Goal: Complete application form: Complete application form

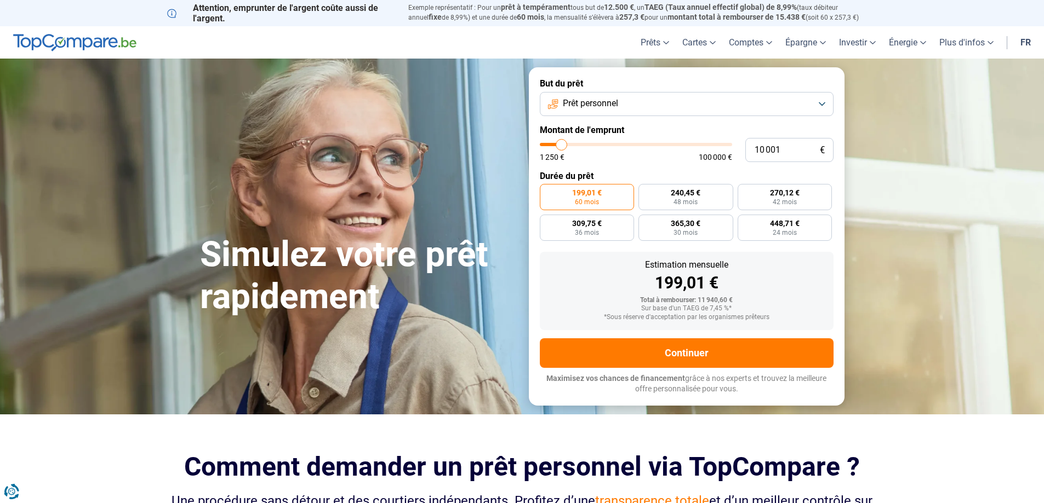
type input "8 750"
type input "8750"
type input "9 000"
type input "9000"
type input "9 500"
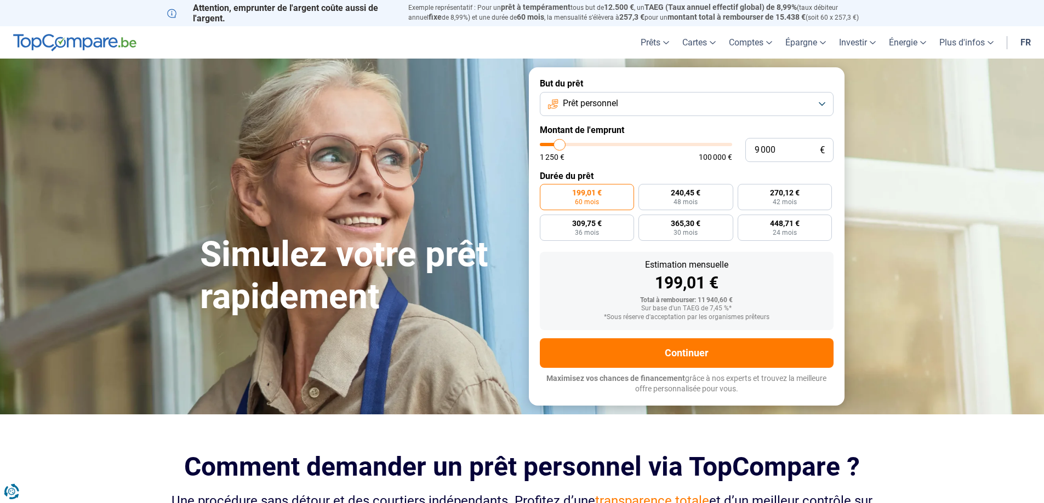
type input "9500"
type input "9 750"
type input "9750"
type input "10 000"
type input "10000"
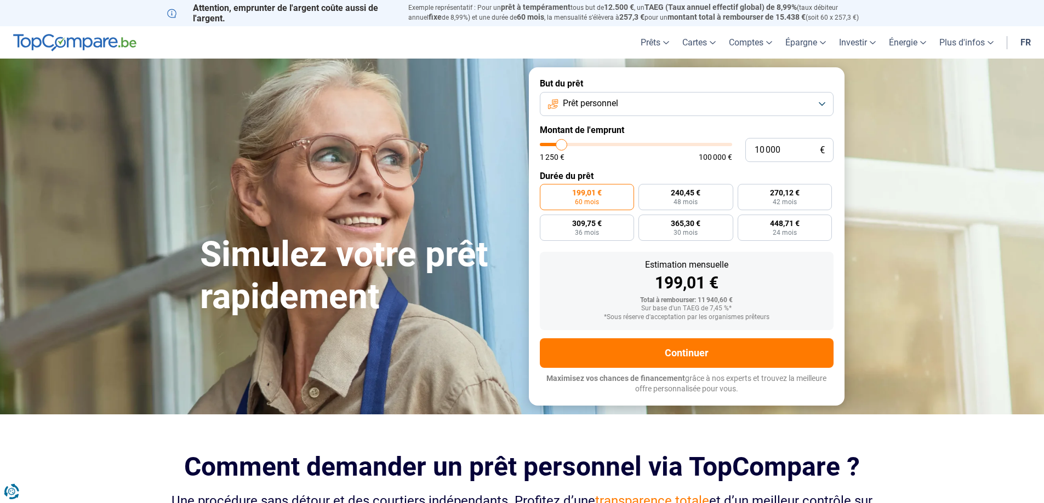
type input "10 250"
type input "10250"
type input "10 500"
type input "10500"
type input "11 000"
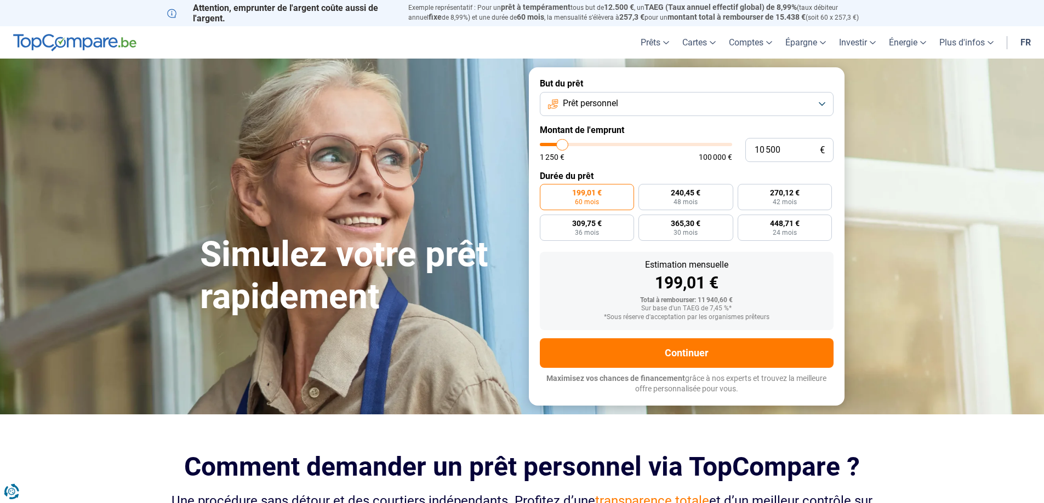
type input "11000"
type input "11 250"
type input "11250"
type input "11 500"
type input "11500"
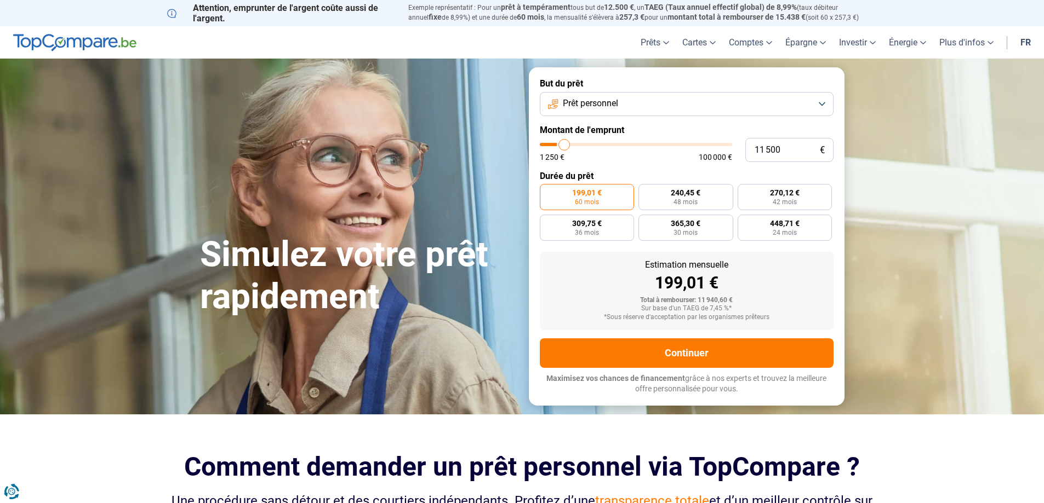
type input "11 750"
type input "11750"
type input "12 000"
type input "12000"
type input "12 500"
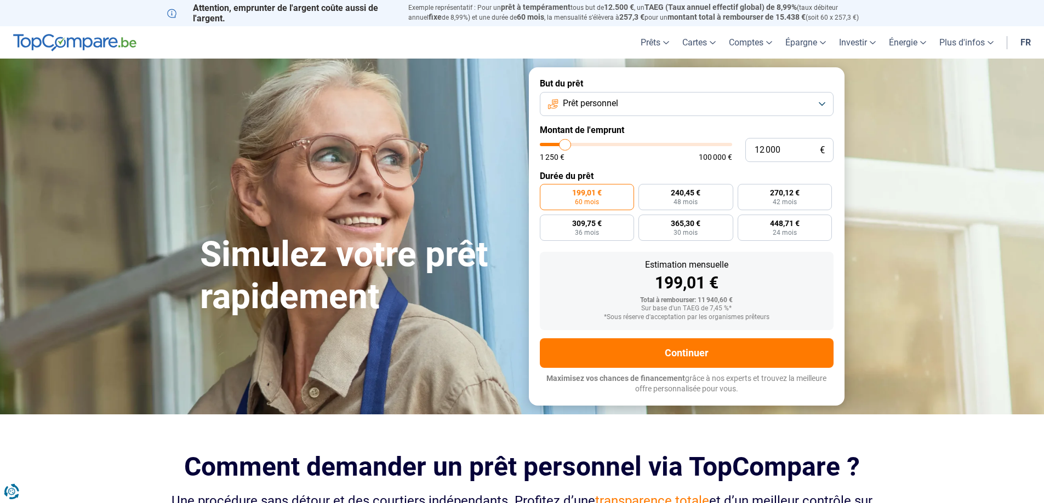
type input "12500"
type input "12 750"
type input "12750"
type input "13 000"
type input "13000"
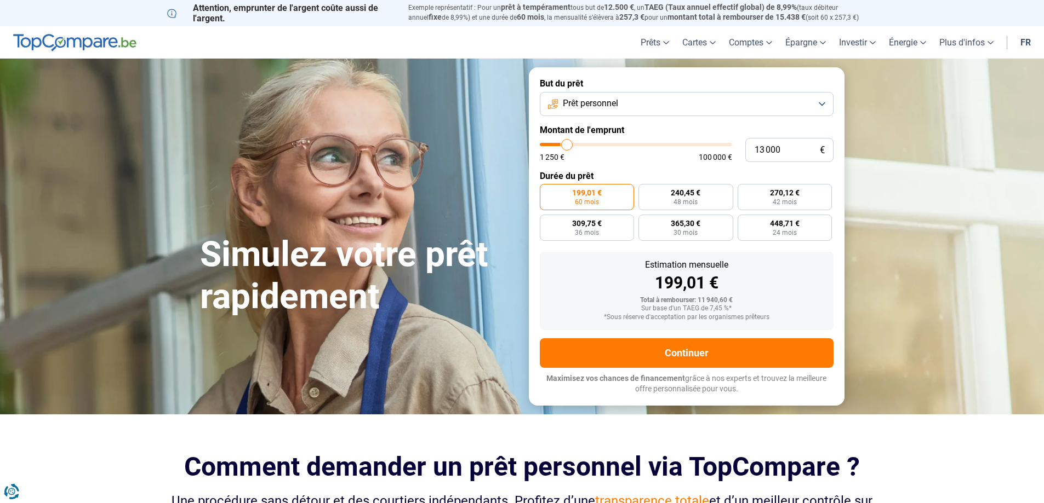
type input "13 250"
type input "13250"
type input "13 500"
type input "13500"
type input "14 000"
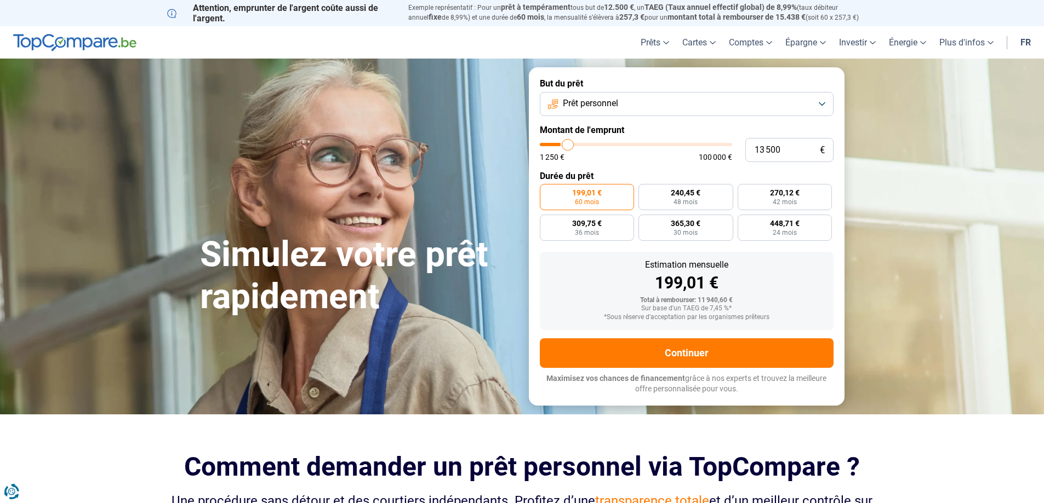
type input "14000"
type input "14 250"
type input "14250"
type input "14 500"
type input "14500"
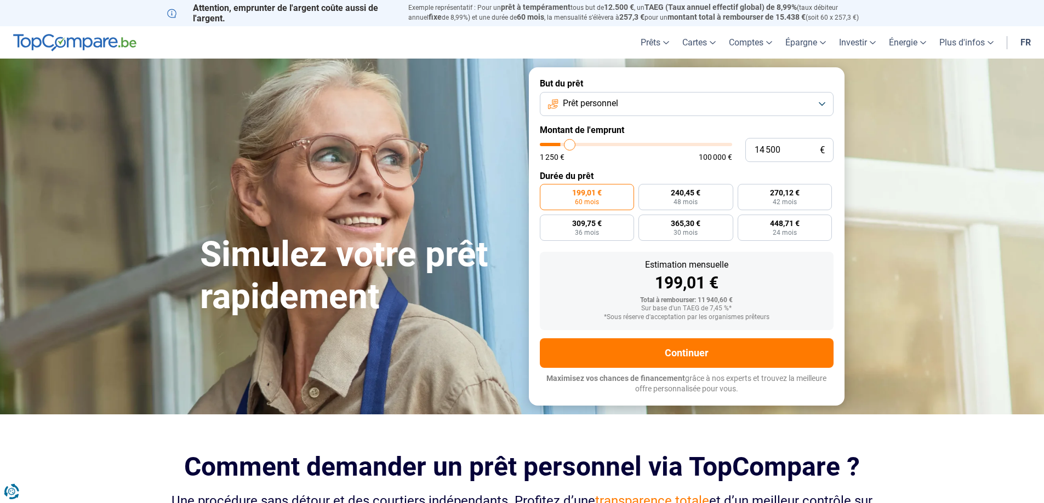
type input "14 750"
type input "14750"
type input "15 000"
type input "15000"
type input "15 500"
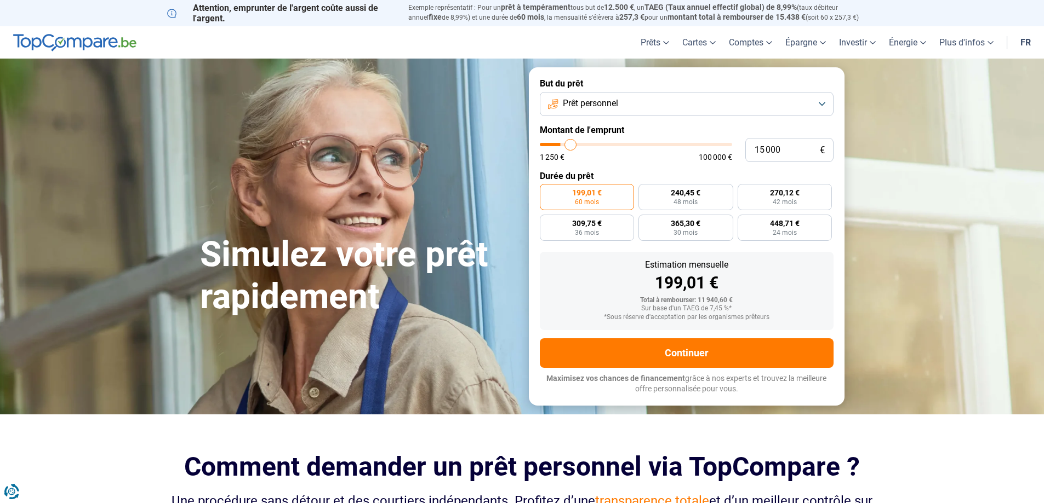
type input "15500"
type input "15 750"
type input "15750"
type input "16 000"
type input "16000"
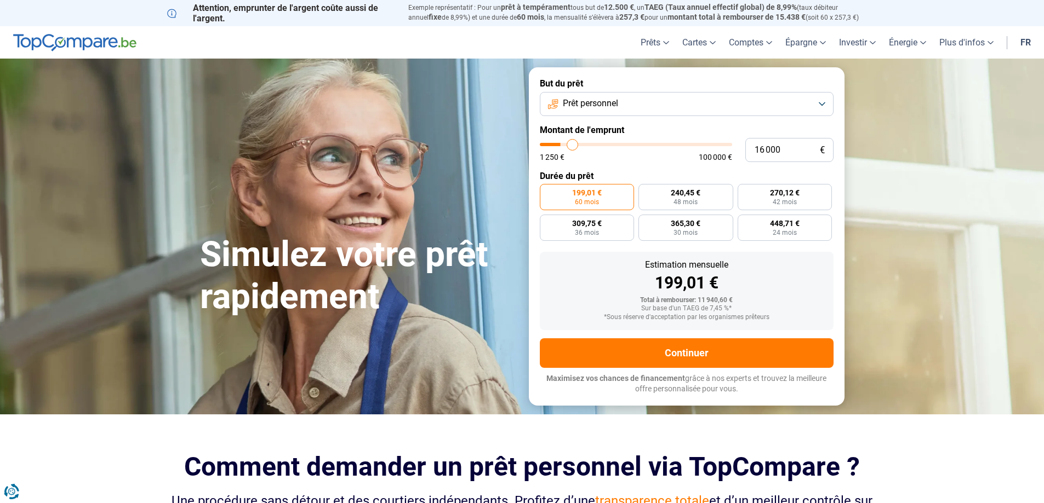
type input "16 500"
type input "16500"
type input "17 000"
type input "17000"
type input "17 500"
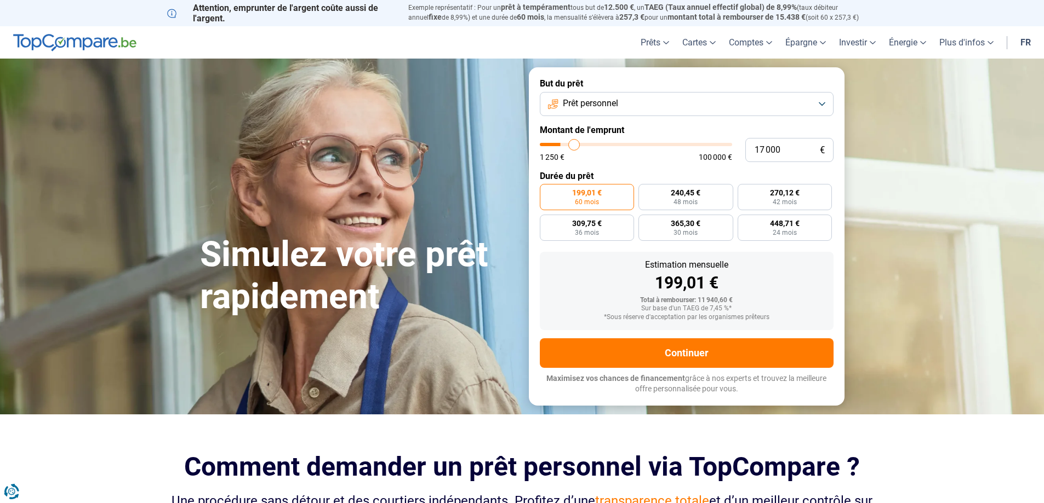
type input "17500"
type input "18 000"
type input "18000"
type input "18 750"
type input "18750"
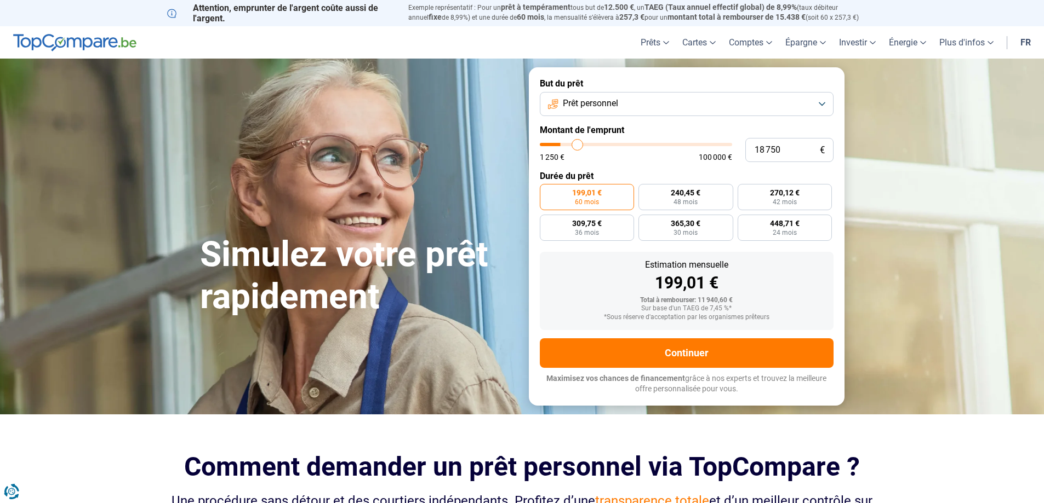
type input "19 000"
type input "19000"
type input "19 750"
type input "19750"
type input "20 000"
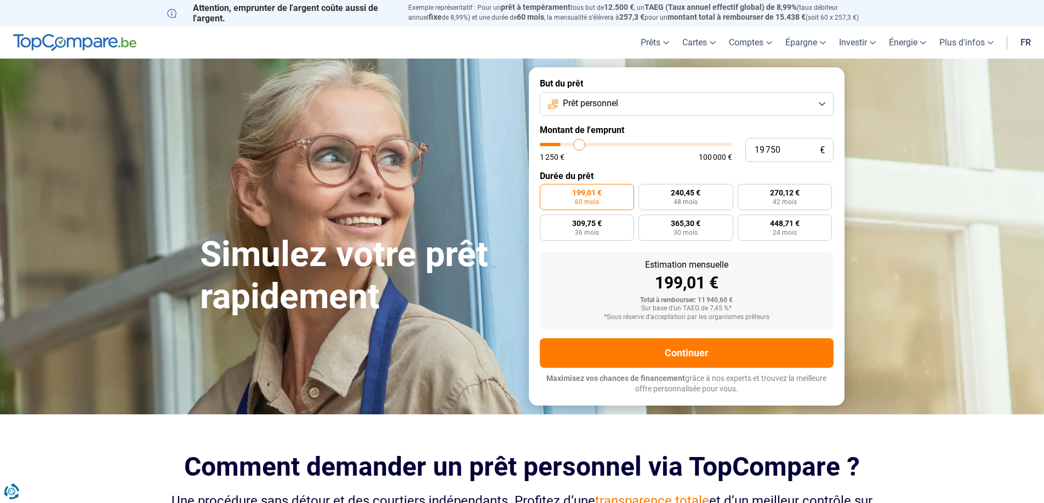
type input "20000"
type input "20 250"
type input "20250"
type input "20 500"
type input "20500"
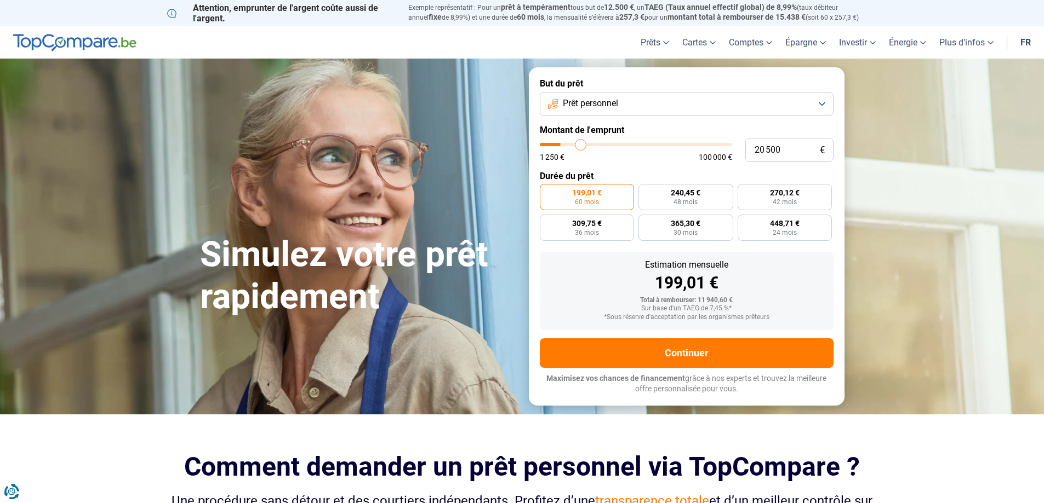
type input "20 750"
type input "20750"
type input "21 250"
type input "21250"
type input "21 500"
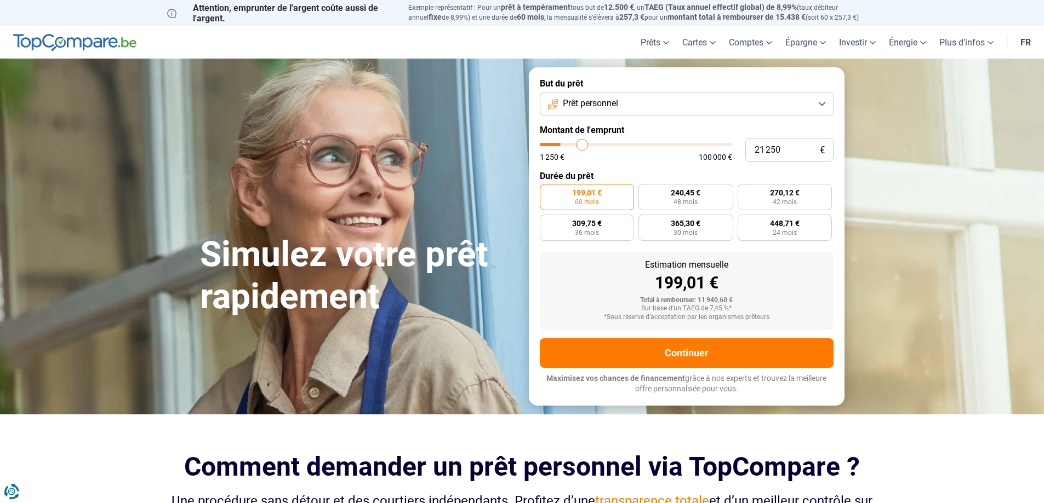
type input "21500"
type input "22 000"
type input "22000"
type input "22 750"
type input "22750"
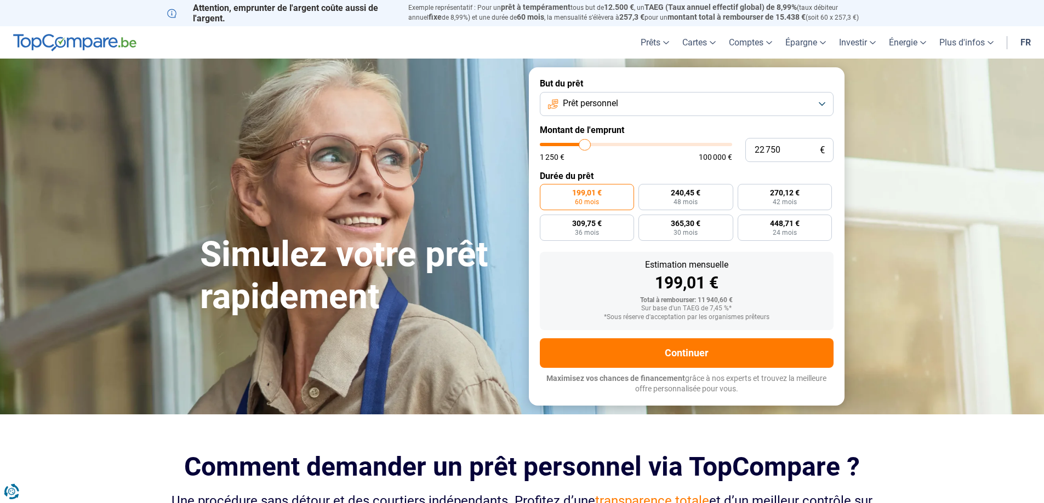
type input "23 500"
type input "23500"
type input "24 500"
type input "24500"
type input "25 750"
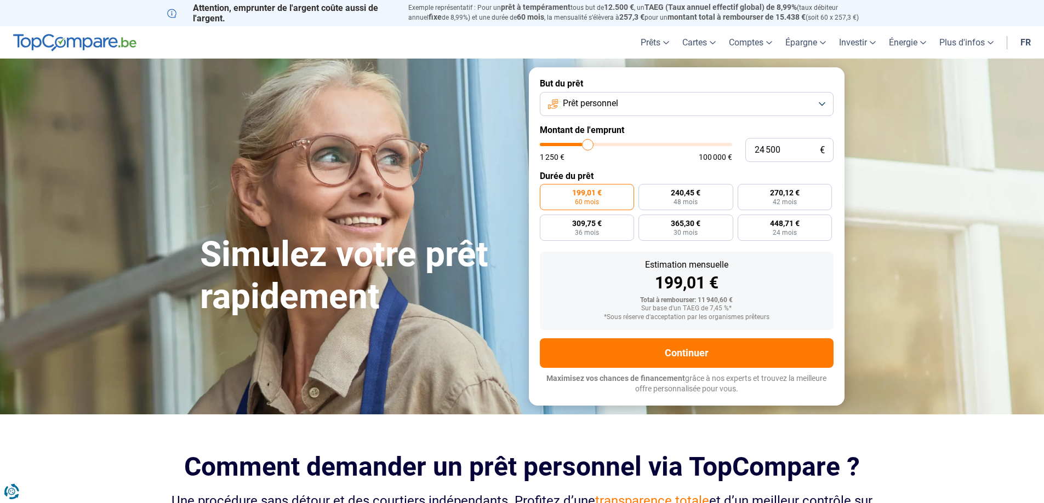
type input "25750"
type input "26 500"
type input "26500"
type input "27 750"
type input "27750"
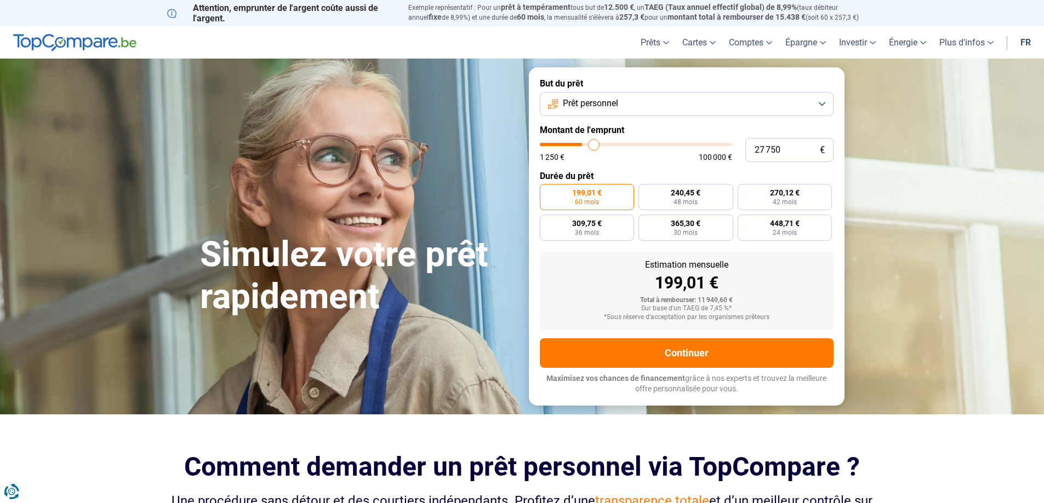
type input "29 000"
type input "29000"
type input "29 750"
type input "29750"
type input "30 750"
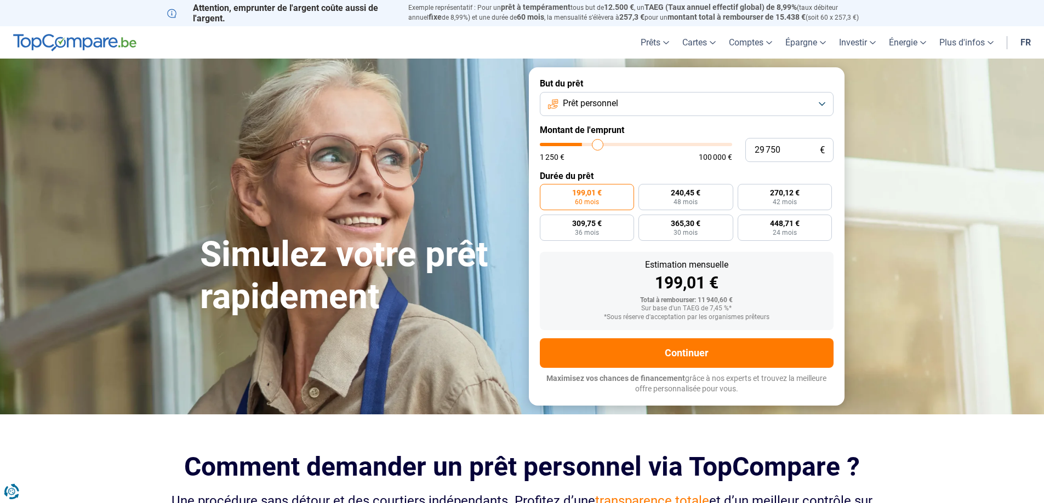
type input "30750"
type input "31 750"
type input "31750"
type input "32 500"
type input "32500"
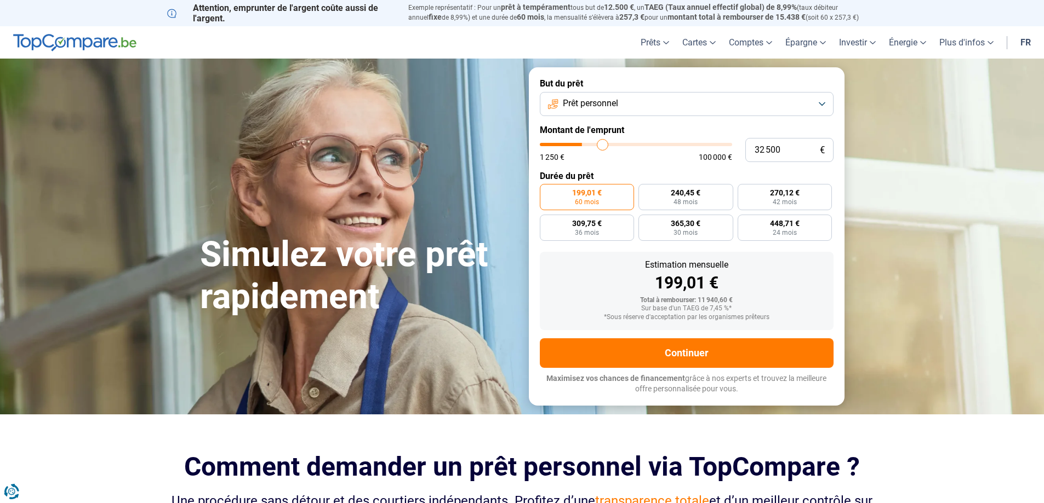
type input "33 250"
type input "33250"
type input "33 750"
type input "33750"
type input "34 000"
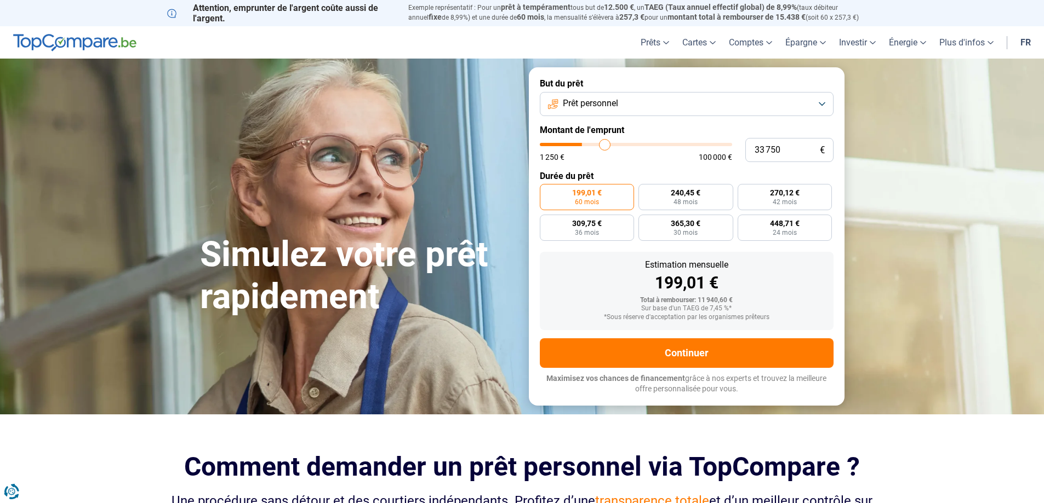
type input "34000"
type input "34 250"
type input "34250"
type input "34 750"
type input "34750"
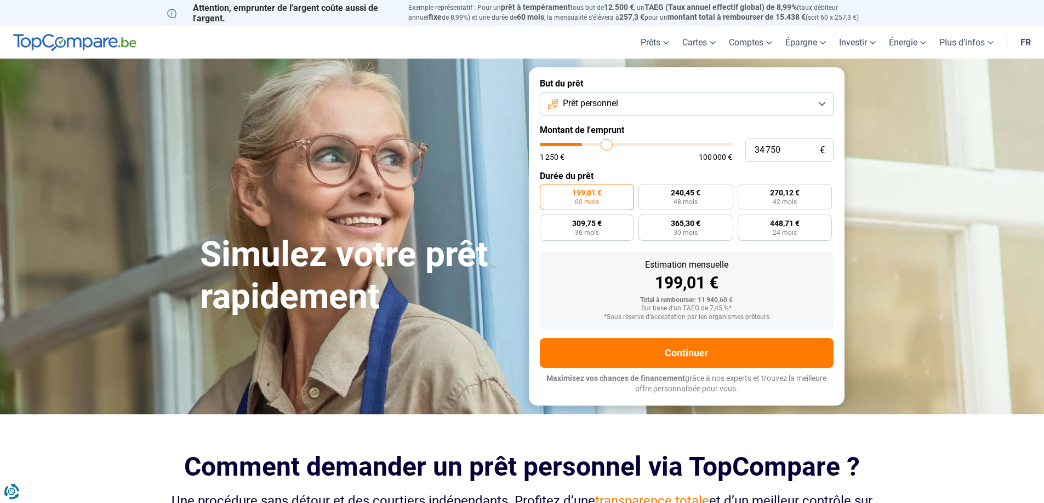
type input "35 000"
type input "35000"
type input "35 250"
type input "35250"
type input "35 500"
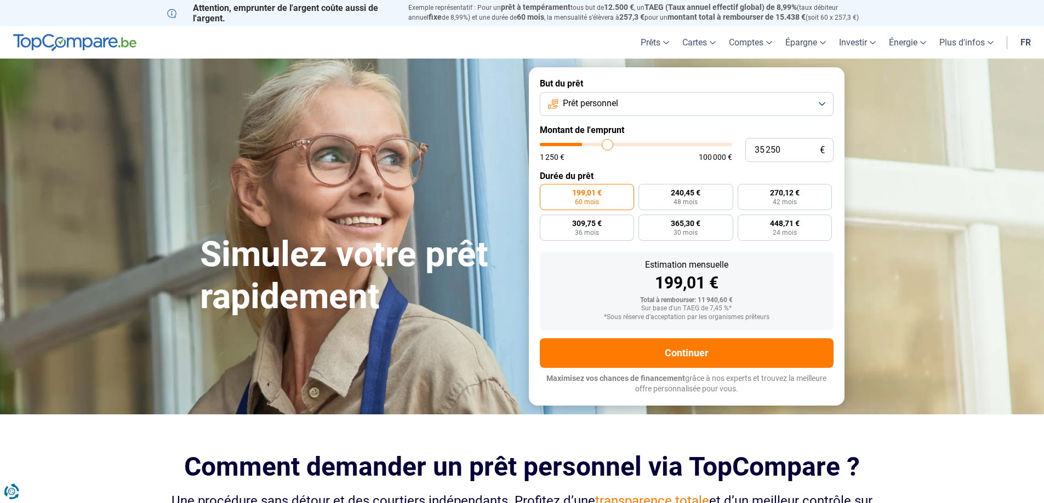
type input "35500"
type input "36 250"
type input "36250"
type input "36 750"
type input "36750"
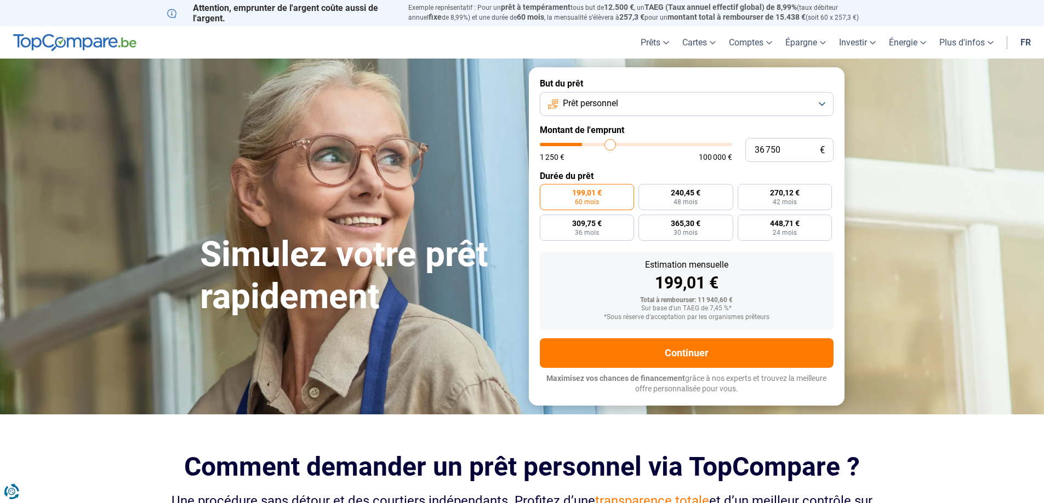
type input "37 250"
type input "37250"
type input "38 000"
type input "38000"
type input "38 500"
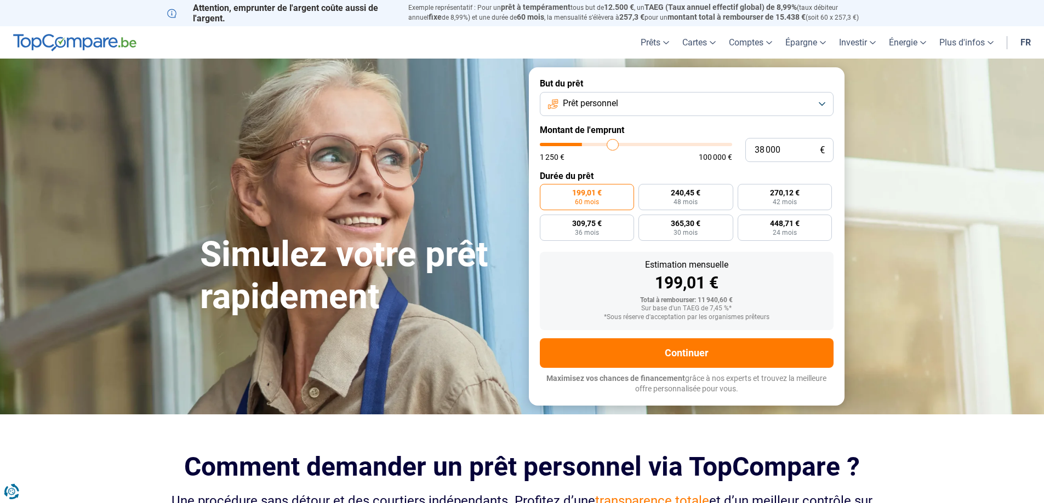
type input "38500"
type input "38 750"
type input "38750"
type input "39 250"
type input "39250"
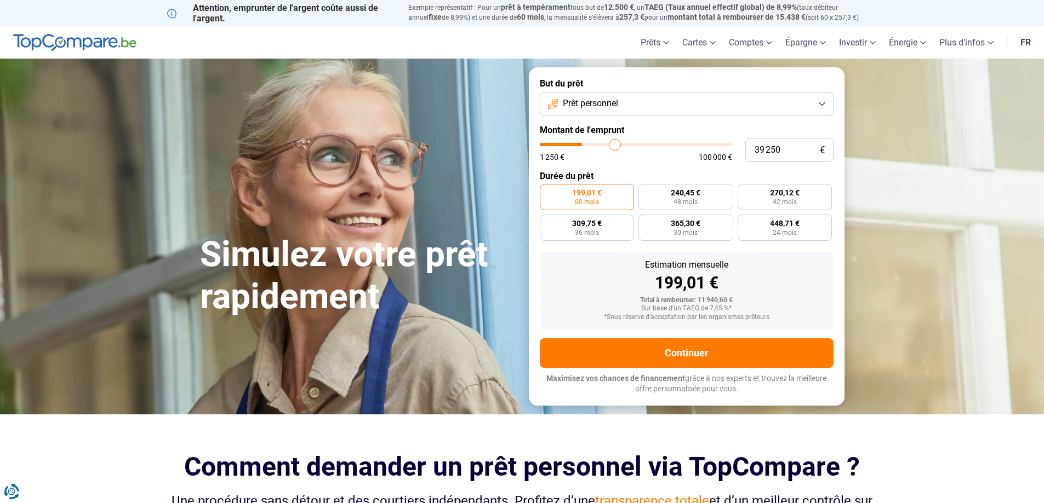
type input "39 500"
type input "39500"
type input "39 750"
type input "39750"
type input "40 000"
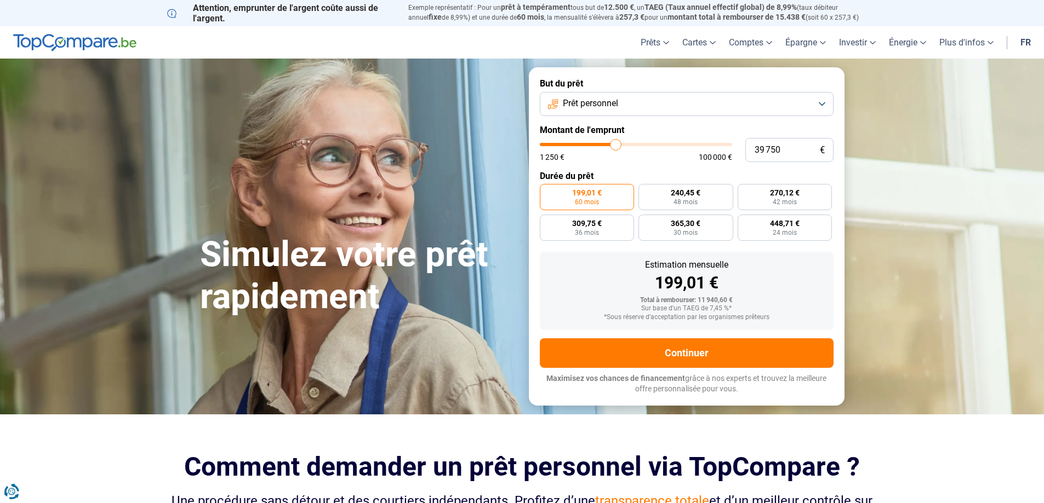
type input "40000"
type input "40 250"
type input "40250"
type input "41 000"
type input "41000"
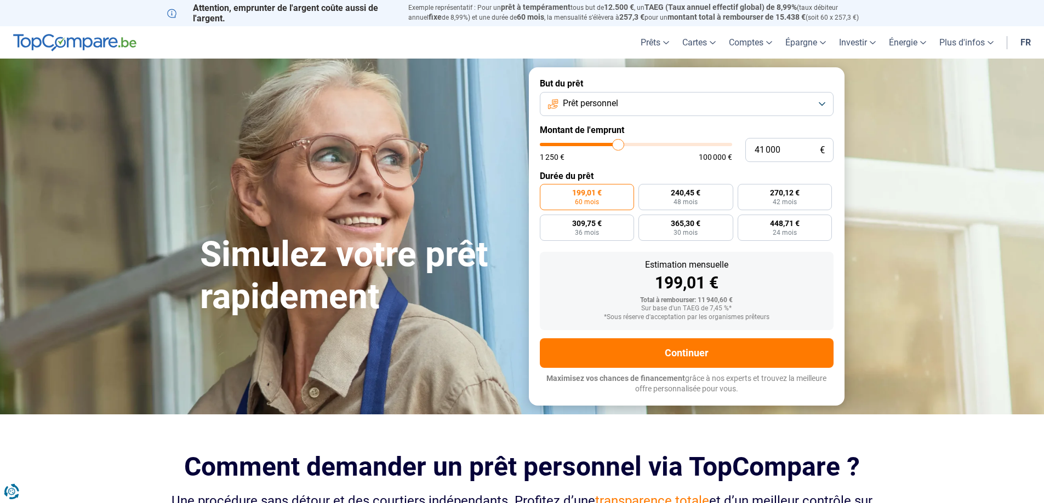
type input "41 250"
type input "41250"
type input "43 500"
type input "43500"
type input "43 750"
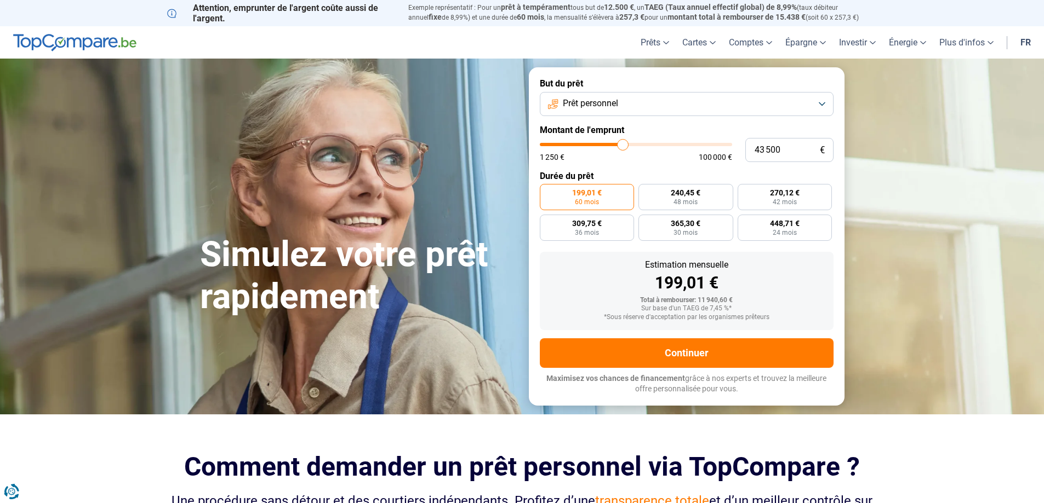
type input "43750"
type input "43 000"
type input "43000"
type input "42 500"
type input "42500"
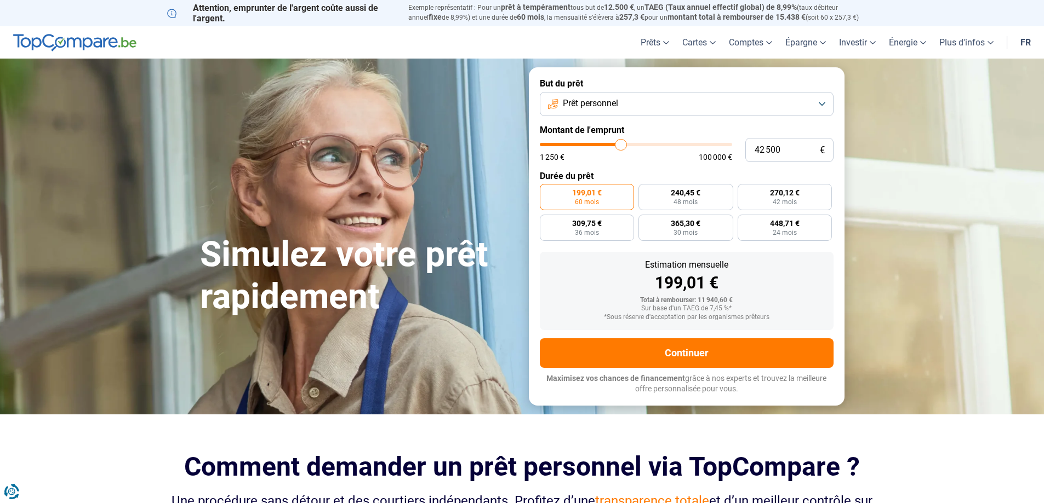
type input "40 250"
type input "40250"
type input "39 250"
type input "39250"
type input "38 250"
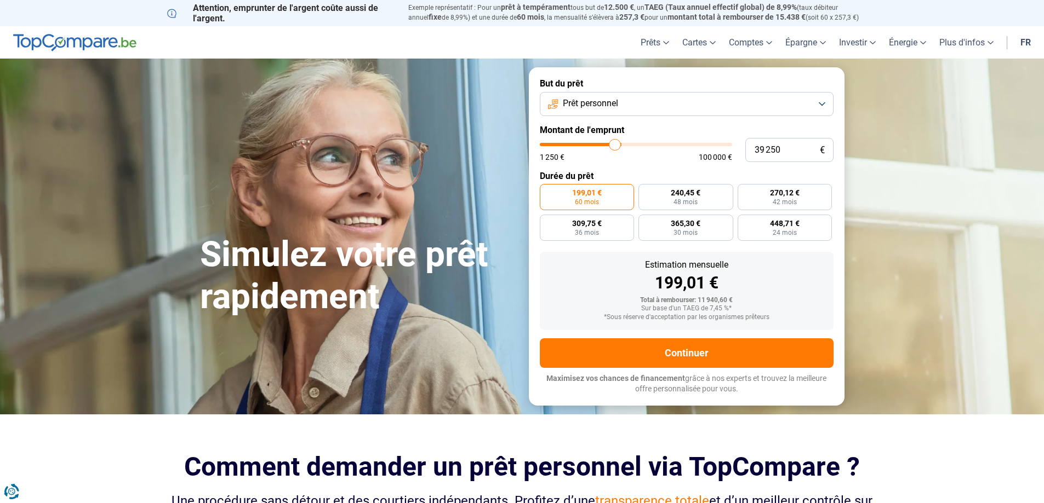
type input "38250"
type input "37 250"
type input "37250"
type input "36 750"
type input "36750"
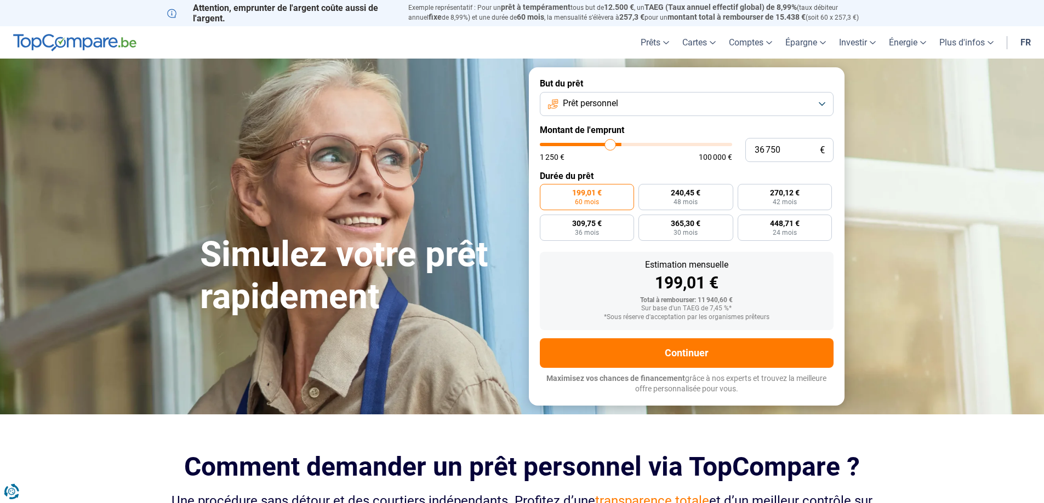
type input "36 250"
type input "36250"
type input "35 500"
type input "35500"
type input "35 250"
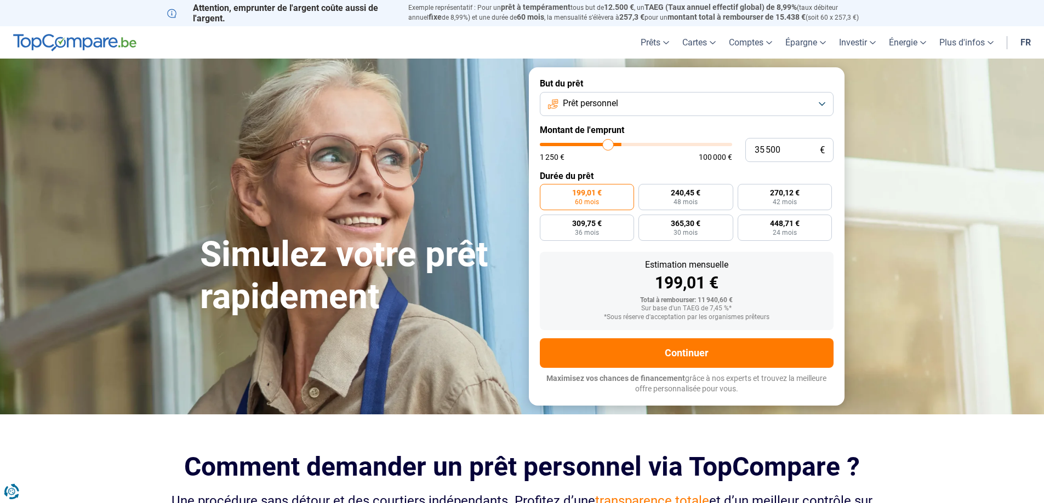
type input "35250"
type input "35 000"
type input "35000"
type input "34 750"
type input "34750"
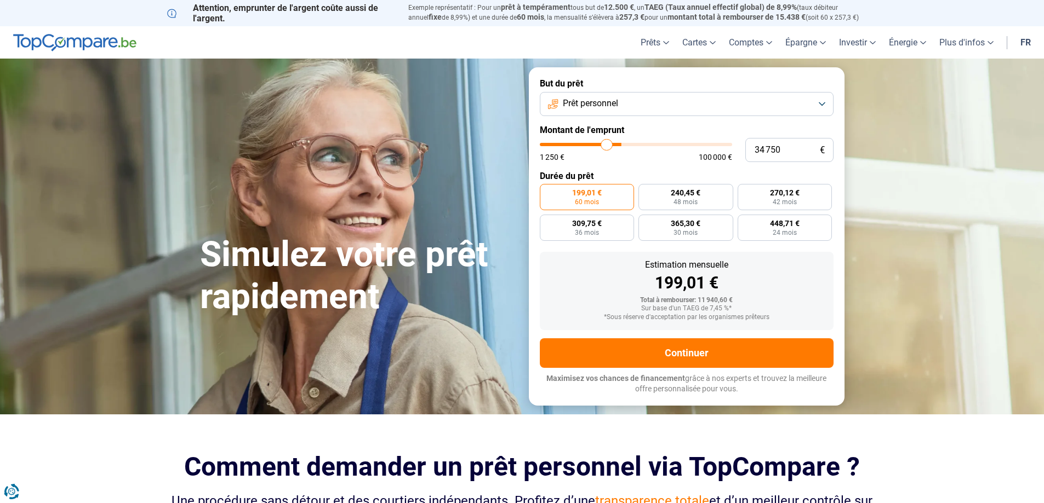
type input "34 250"
type input "34250"
type input "34 000"
type input "34000"
type input "33 750"
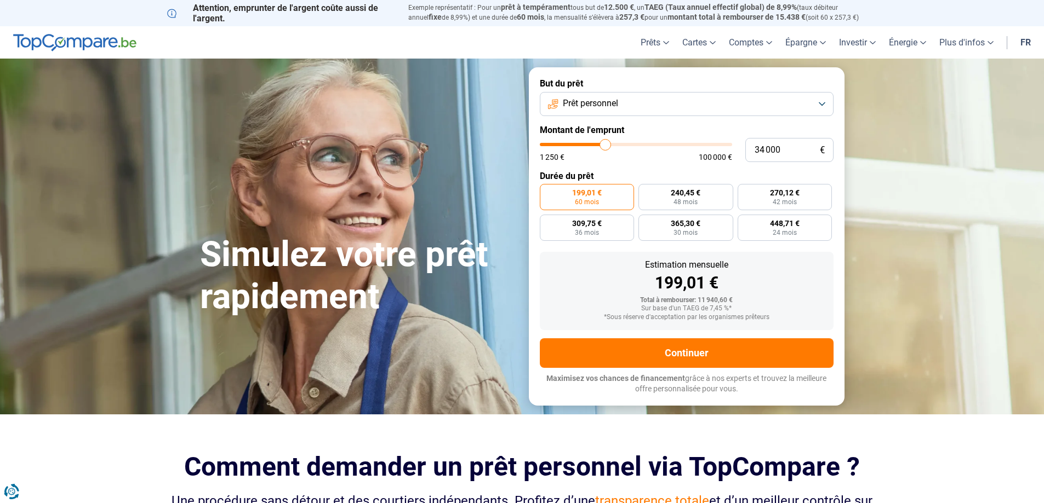
type input "33750"
type input "33 250"
type input "33250"
type input "32 500"
type input "32500"
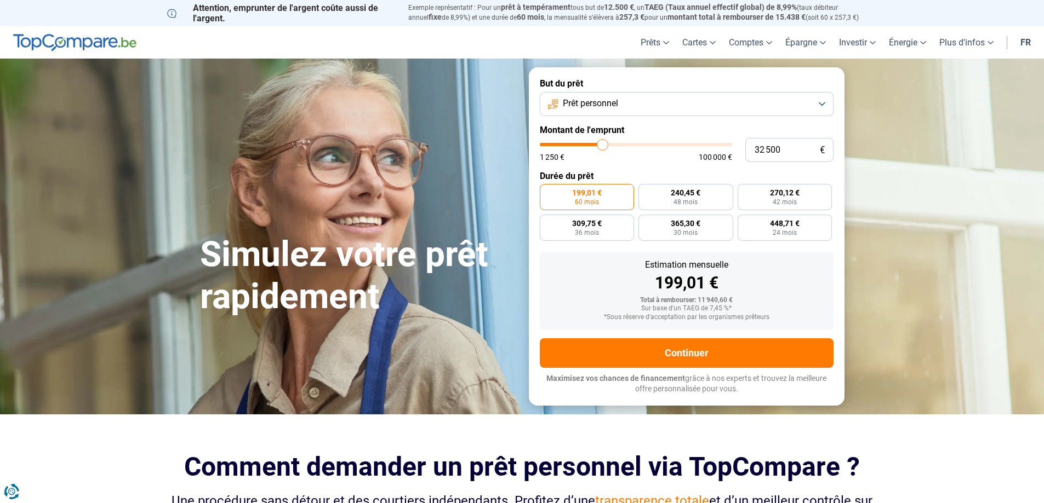
type input "32 250"
type input "32250"
type input "32 000"
type input "32000"
type input "31 250"
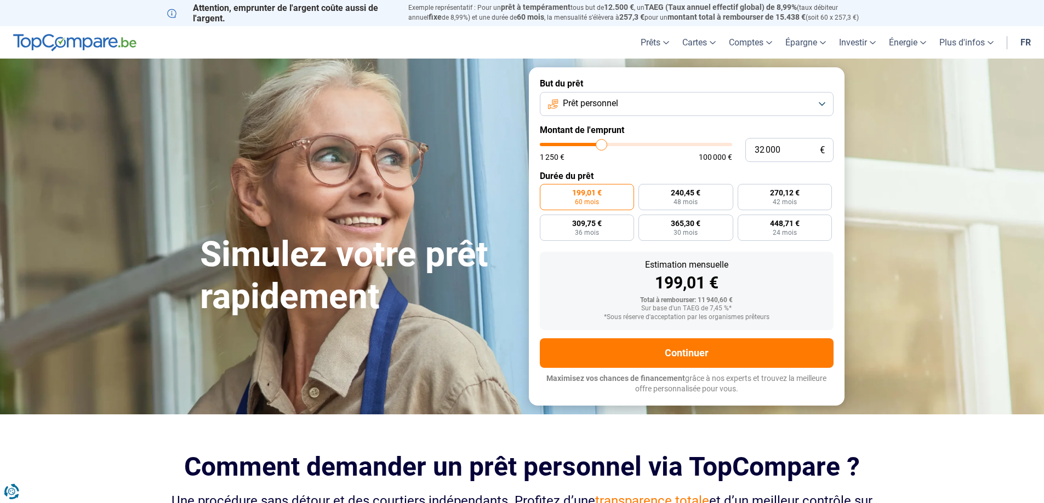
type input "31250"
type input "31 000"
type input "31000"
type input "30 750"
type input "30750"
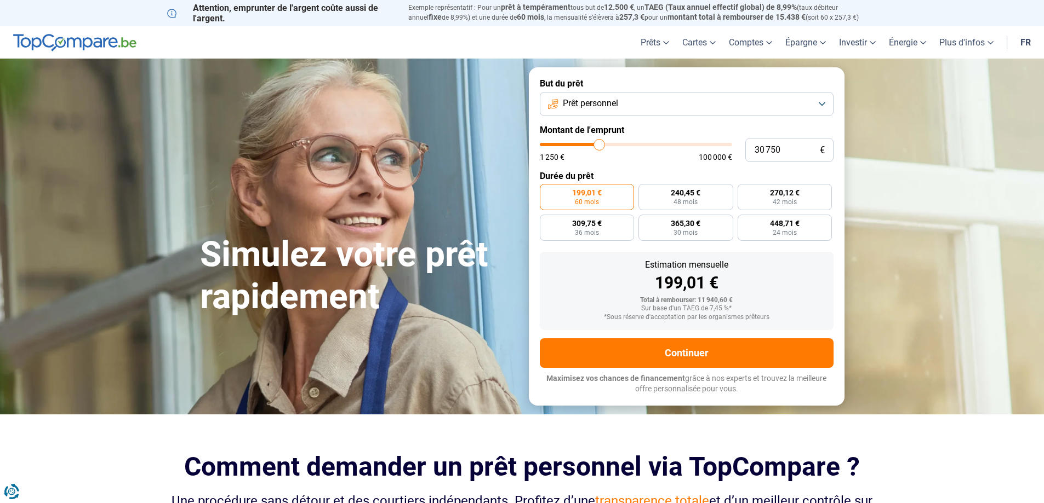
type input "30 500"
type input "30500"
type input "30 250"
type input "30250"
type input "29 750"
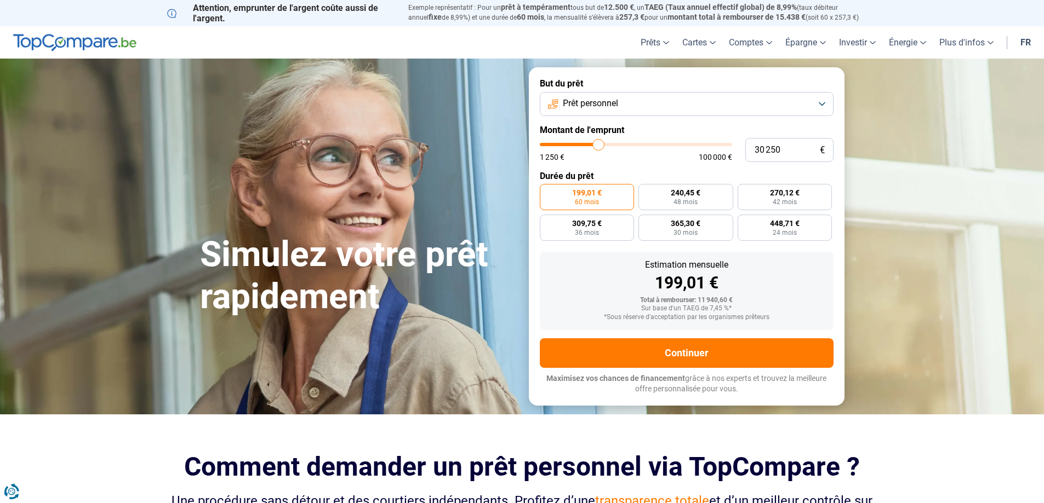
type input "29750"
type input "29 500"
type input "29500"
type input "29 250"
type input "29250"
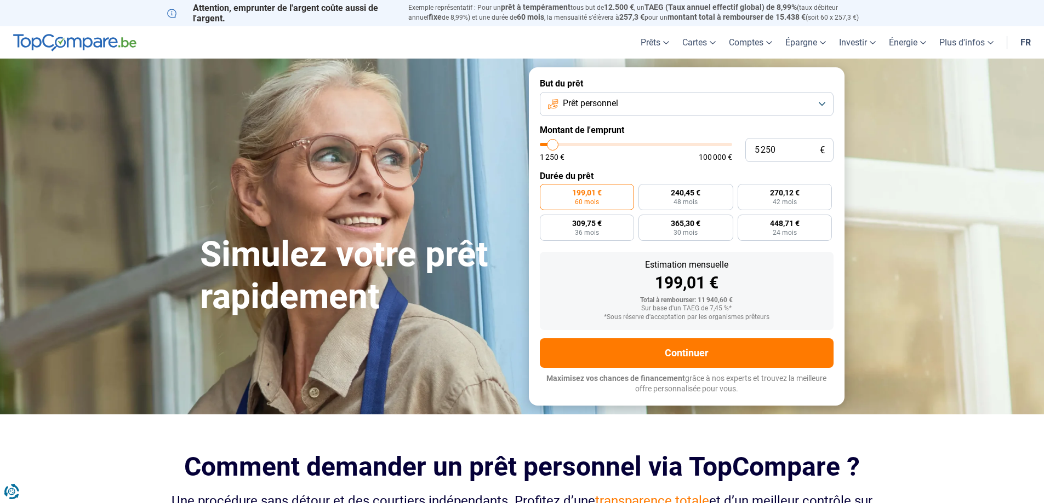
drag, startPoint x: 560, startPoint y: 145, endPoint x: 553, endPoint y: 158, distance: 15.2
click at [553, 146] on input "range" at bounding box center [636, 144] width 192 height 3
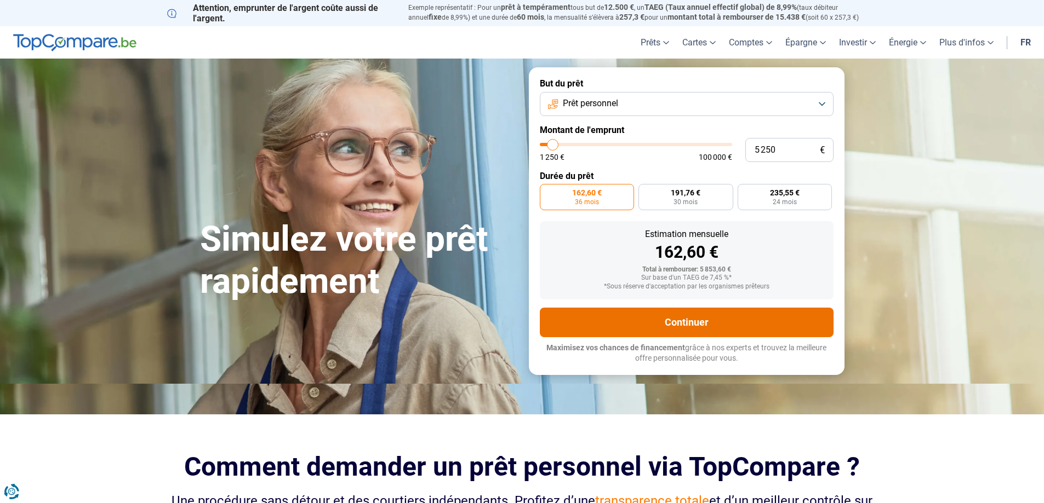
click at [643, 327] on button "Continuer" at bounding box center [687, 323] width 294 height 30
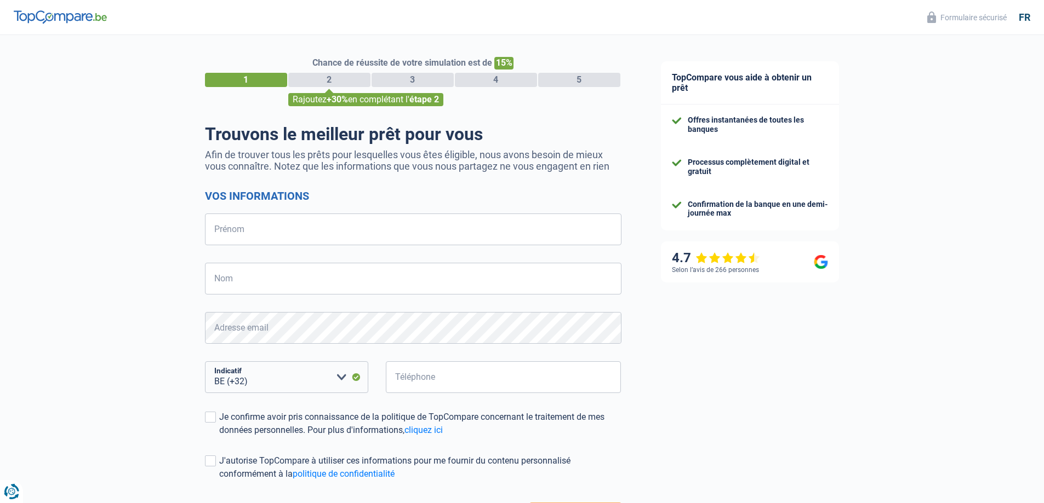
select select "32"
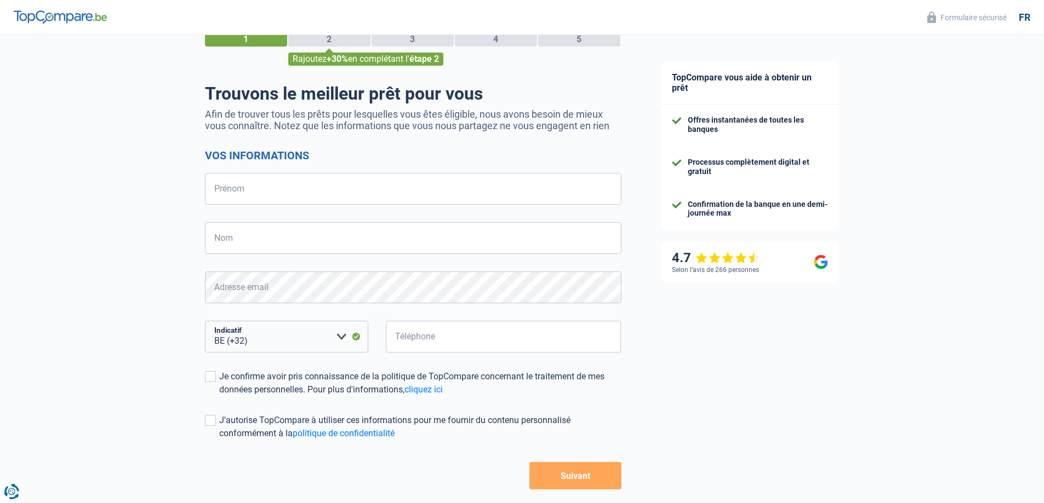
scroll to position [37, 0]
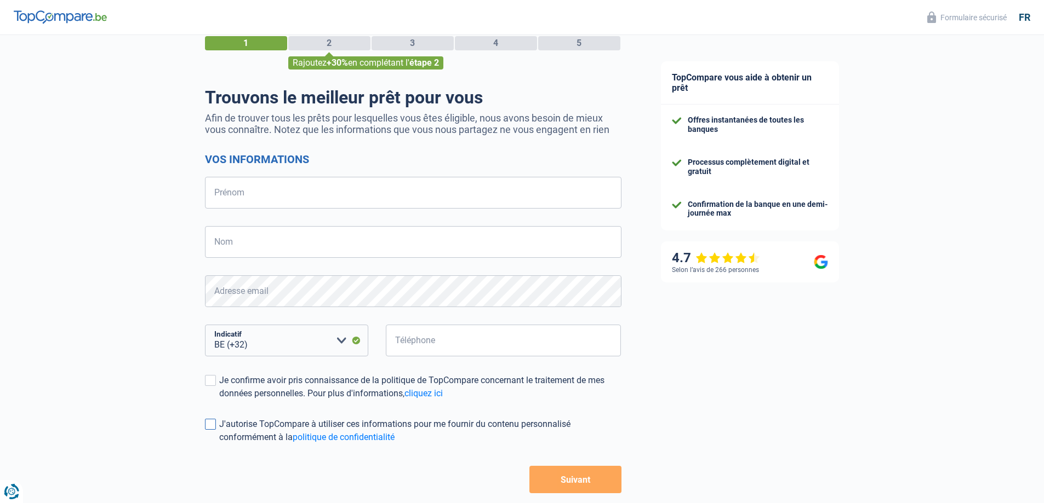
click at [565, 484] on button "Suivant" at bounding box center [574, 479] width 91 height 27
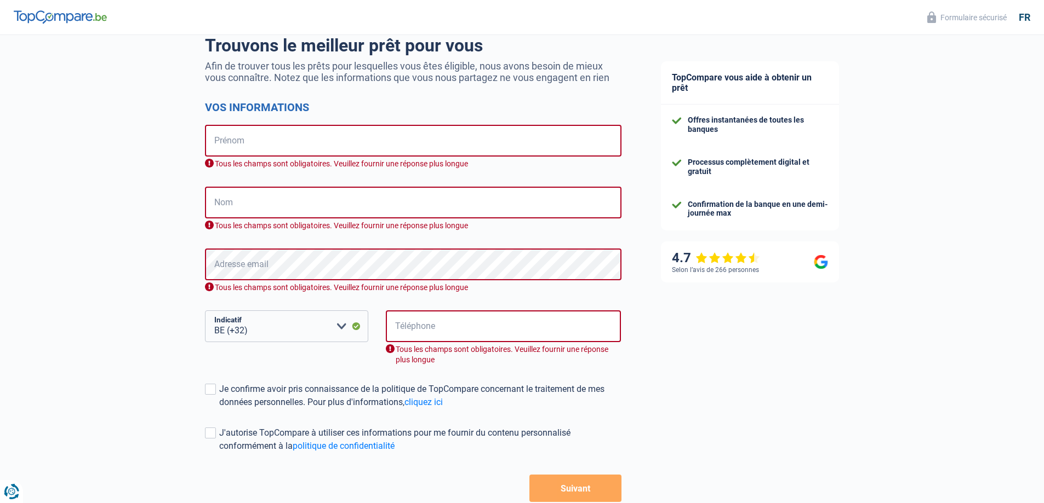
scroll to position [91, 0]
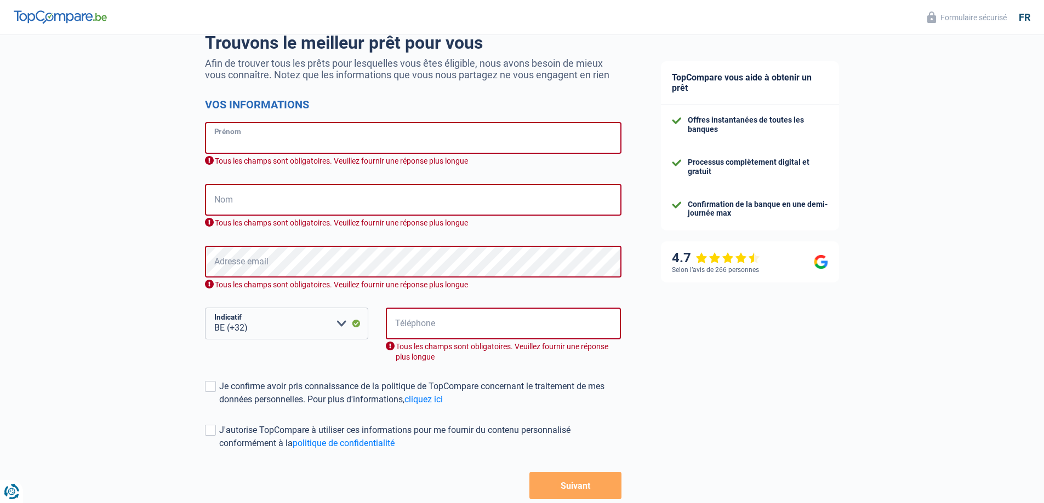
click at [244, 132] on input "Prénom" at bounding box center [413, 138] width 416 height 32
click at [165, 190] on div "Chance de réussite de votre simulation est de 15% 1 2 3 4 5 Rajoutez +30% en co…" at bounding box center [320, 249] width 641 height 621
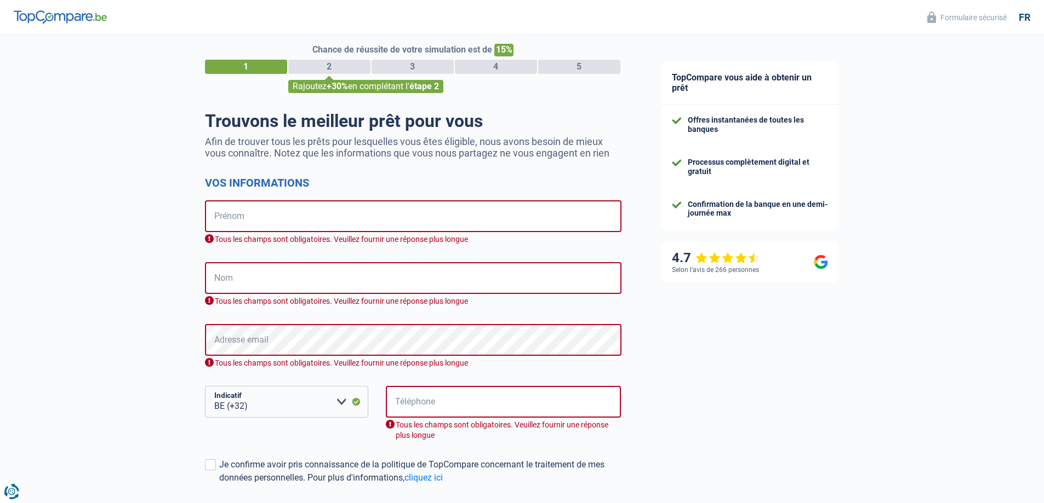
scroll to position [0, 0]
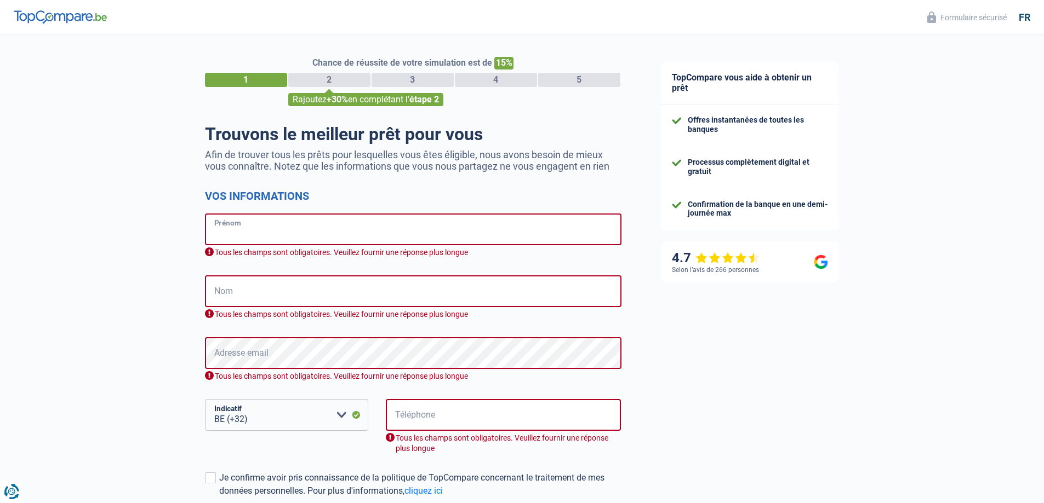
click at [341, 231] on input "Prénom" at bounding box center [413, 230] width 416 height 32
type input "[PERSON_NAME]"
type input "Selbach"
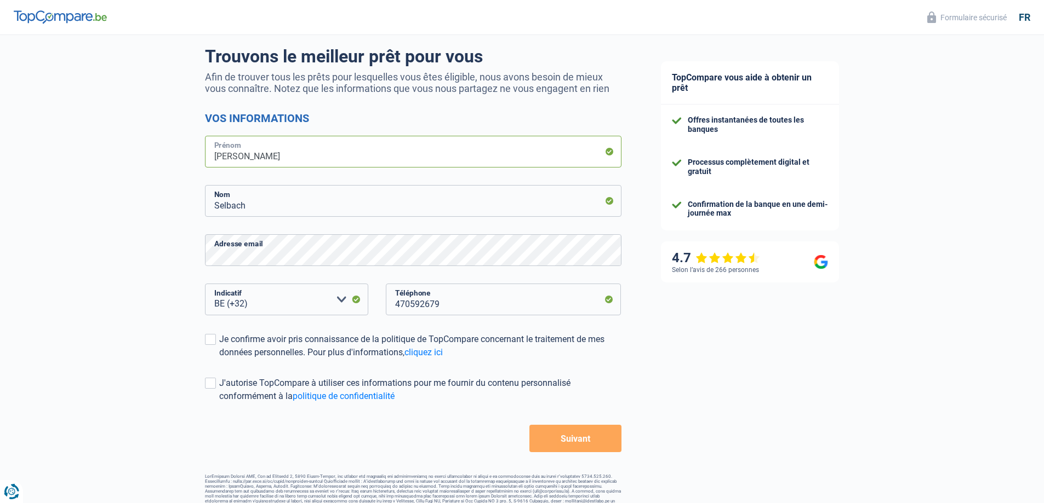
scroll to position [91, 0]
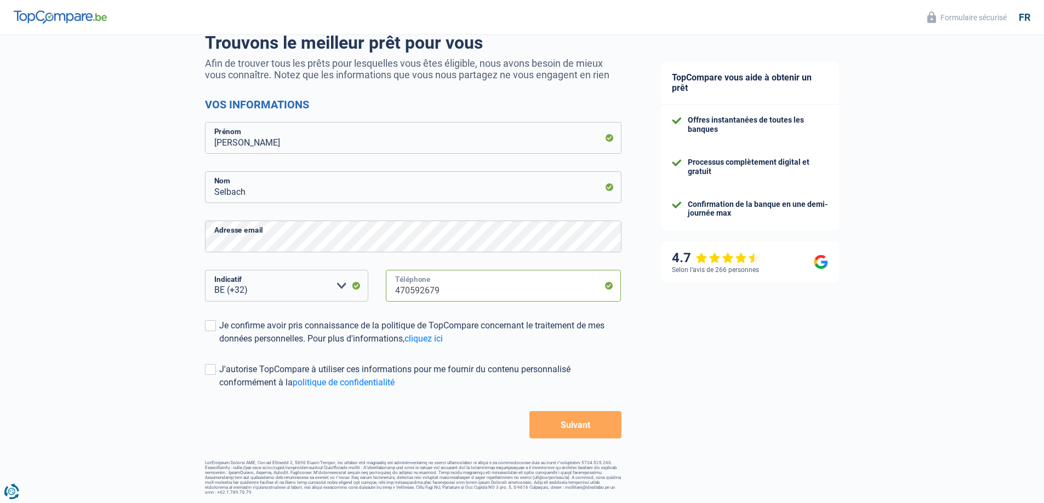
click at [444, 295] on input "470592679" at bounding box center [504, 286] width 236 height 32
type input "470592678"
click at [236, 332] on div "Je confirme avoir pris connaissance de la politique de TopCompare concernant le…" at bounding box center [420, 332] width 402 height 26
click at [219, 346] on input "Je confirme avoir pris connaissance de la politique de TopCompare concernant le…" at bounding box center [219, 346] width 0 height 0
click at [256, 379] on div "J'autorise TopCompare à utiliser ces informations pour me fournir du contenu pe…" at bounding box center [420, 376] width 402 height 26
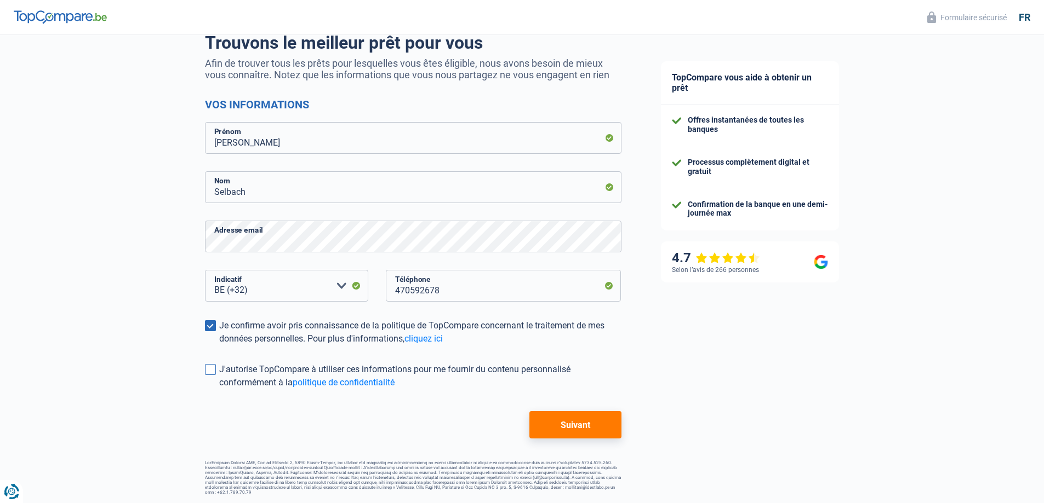
click at [219, 389] on input "J'autorise TopCompare à utiliser ces informations pour me fournir du contenu pe…" at bounding box center [219, 389] width 0 height 0
drag, startPoint x: 247, startPoint y: 377, endPoint x: 253, endPoint y: 377, distance: 6.0
click at [248, 377] on div "J'autorise TopCompare à utiliser ces informations pour me fournir du contenu pe…" at bounding box center [420, 376] width 402 height 26
click at [219, 389] on input "J'autorise TopCompare à utiliser ces informations pour me fournir du contenu pe…" at bounding box center [219, 389] width 0 height 0
drag, startPoint x: 575, startPoint y: 425, endPoint x: 581, endPoint y: 426, distance: 5.6
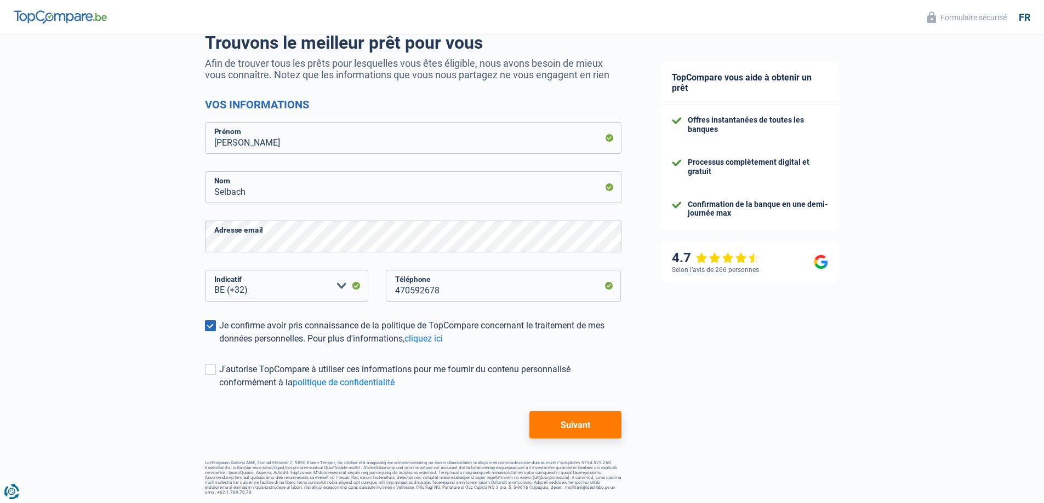
click at [581, 426] on button "Suivant" at bounding box center [574, 424] width 91 height 27
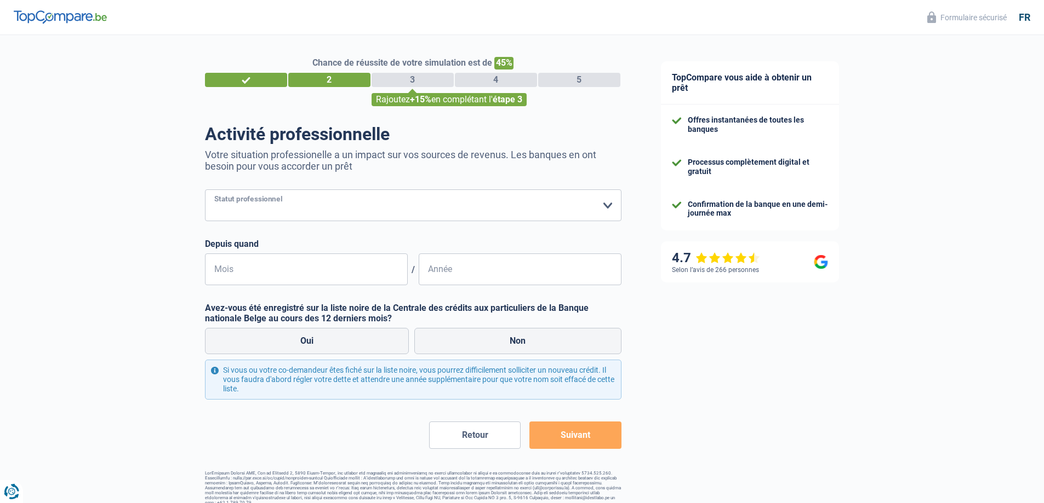
click at [265, 216] on select "Ouvrier Employé privé Employé public Invalide Indépendant Pensionné Chômeur Mut…" at bounding box center [413, 206] width 416 height 32
select select "independent"
click at [205, 191] on select "Ouvrier Employé privé Employé public Invalide Indépendant Pensionné Chômeur Mut…" at bounding box center [413, 206] width 416 height 32
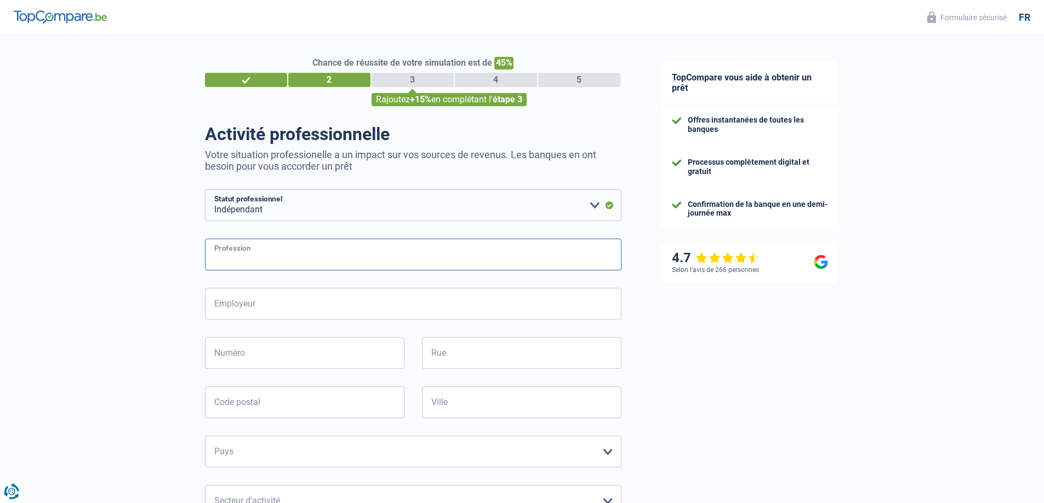
click at [248, 268] on input "Profession" at bounding box center [413, 255] width 416 height 32
click at [308, 237] on form "Ouvrier Employé privé Employé public Invalide Indépendant Pensionné Chômeur Mut…" at bounding box center [413, 492] width 416 height 604
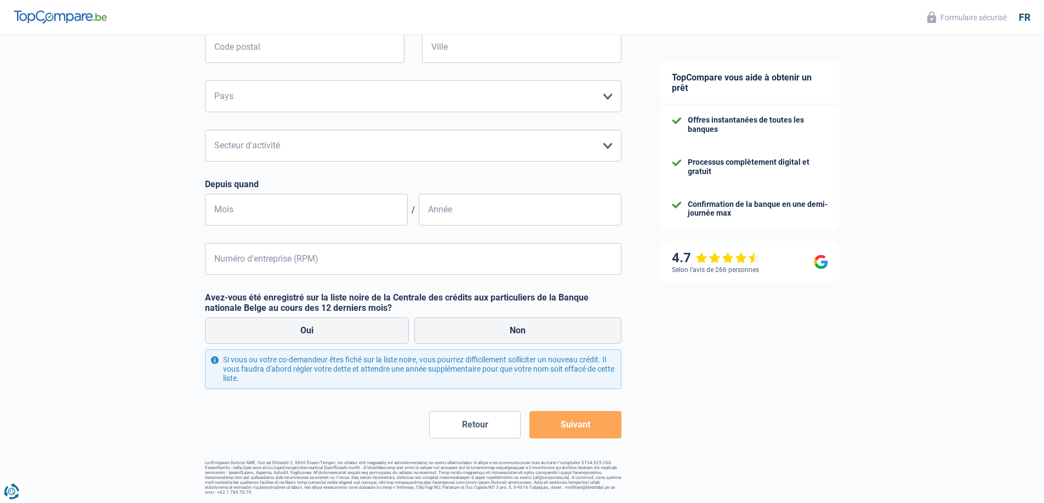
click at [480, 442] on div "Chance de réussite de votre simulation est de 45% 1 2 3 4 5 Rajoutez +15% en co…" at bounding box center [413, 98] width 416 height 794
click at [477, 429] on button "Retour" at bounding box center [474, 424] width 91 height 27
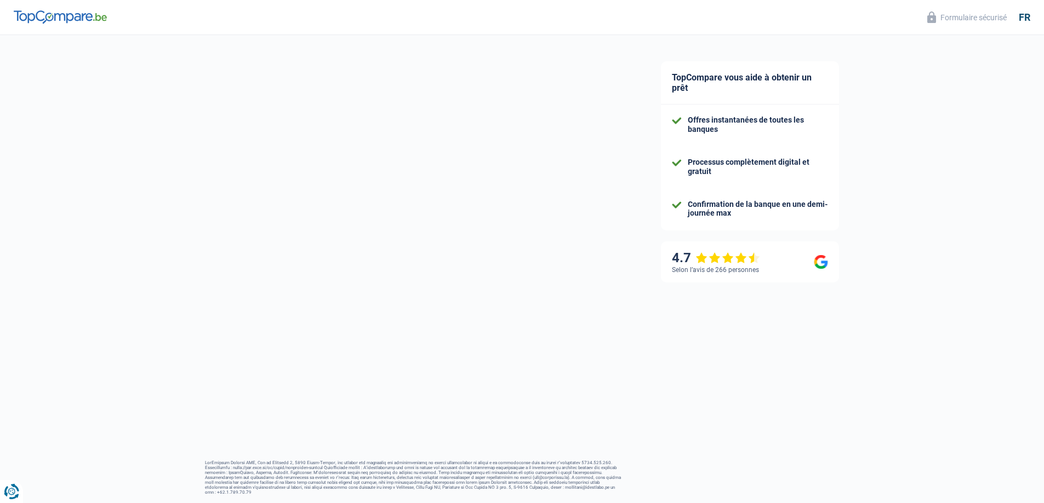
scroll to position [7, 0]
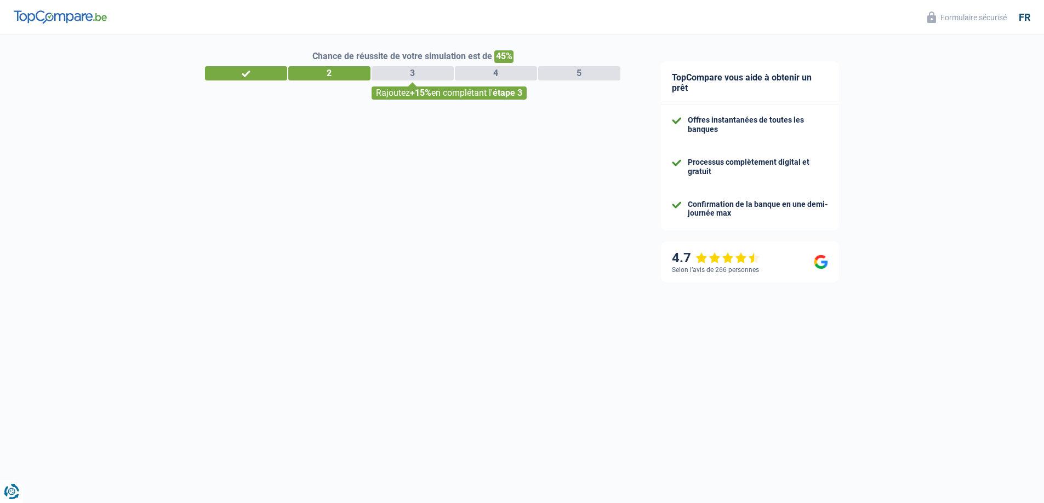
select select "32"
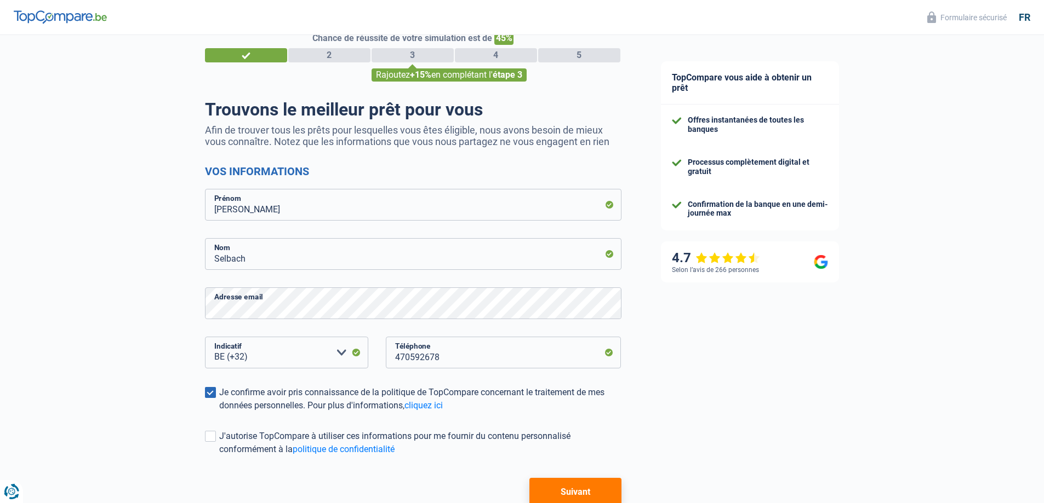
scroll to position [0, 0]
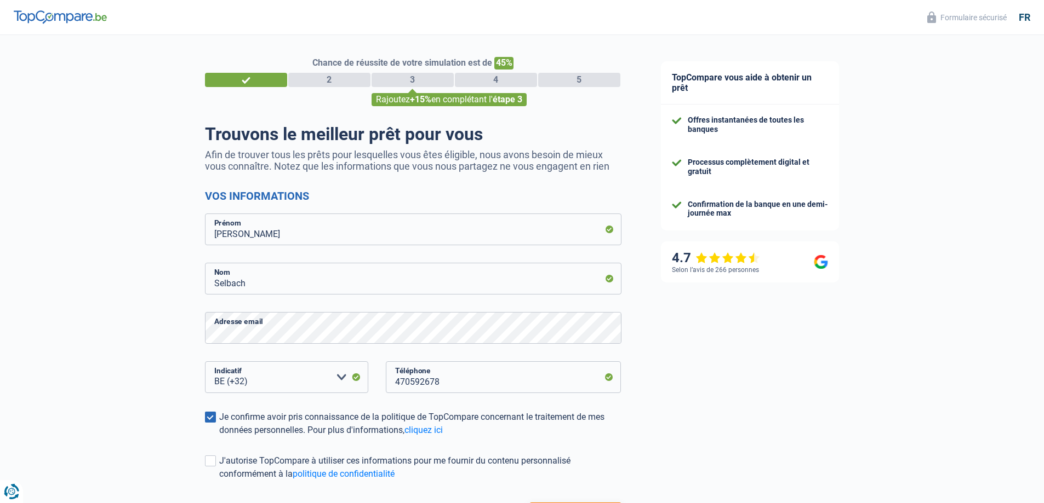
select select "independent"
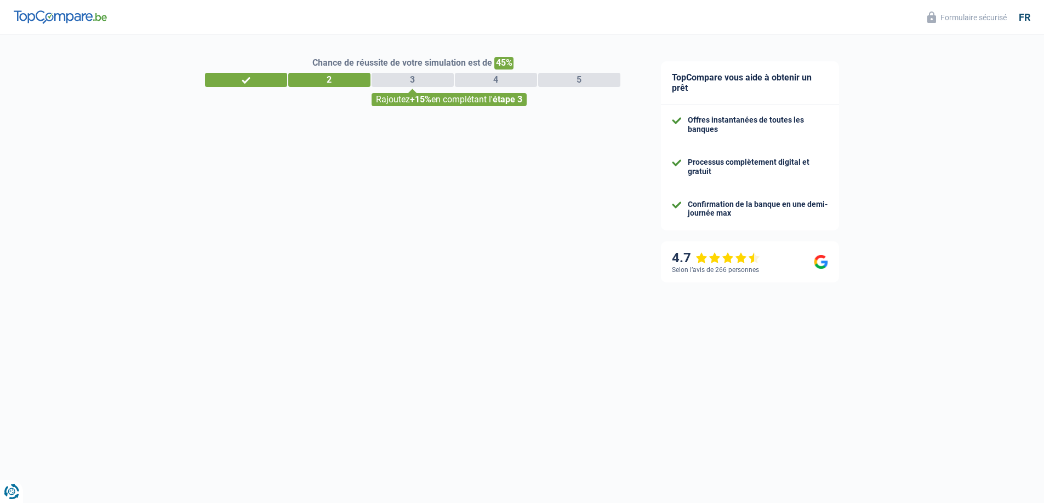
select select "32"
